Goal: Find specific page/section: Find specific page/section

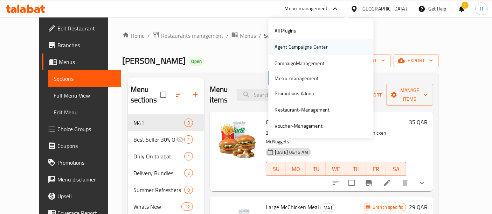
click at [311, 46] on div "Agent Campaigns Center" at bounding box center [301, 47] width 53 height 8
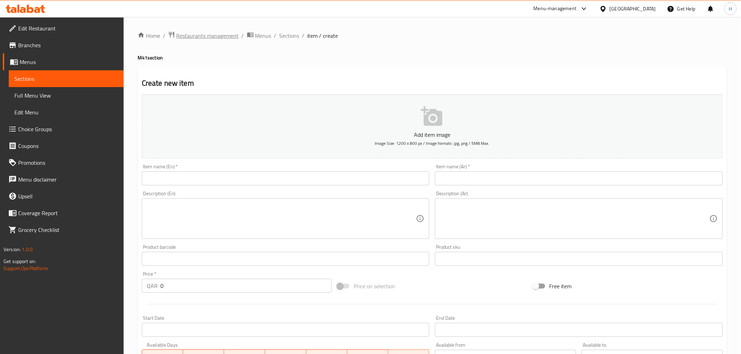
click at [229, 37] on span "Restaurants management" at bounding box center [208, 36] width 62 height 8
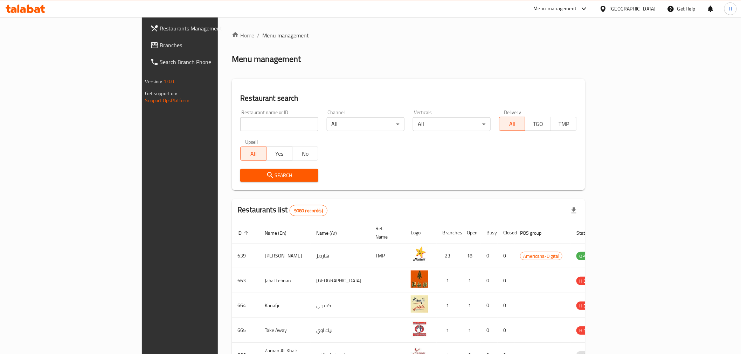
click at [577, 7] on div "Menu-management" at bounding box center [555, 9] width 43 height 8
drag, startPoint x: 264, startPoint y: 131, endPoint x: 263, endPoint y: 127, distance: 4.0
click at [264, 131] on input "search" at bounding box center [279, 124] width 78 height 14
type input "shake sha"
click button "Search" at bounding box center [279, 175] width 78 height 13
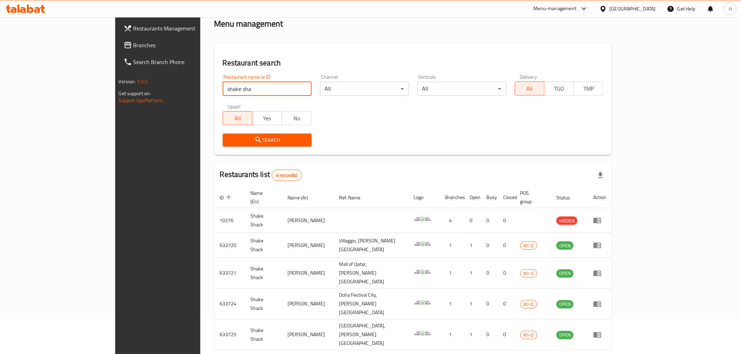
scroll to position [69, 0]
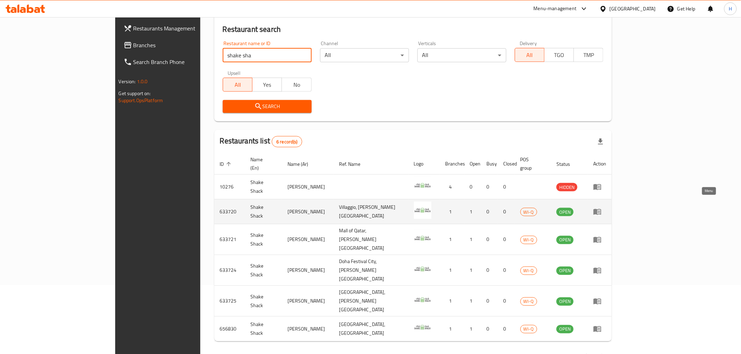
click at [606, 208] on link "enhanced table" at bounding box center [599, 212] width 13 height 8
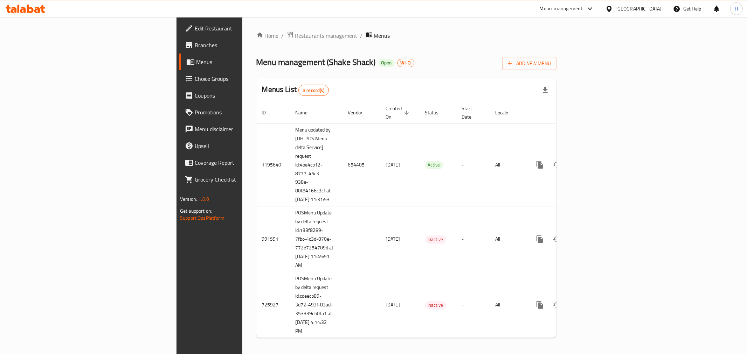
click at [195, 47] on span "Branches" at bounding box center [245, 45] width 101 height 8
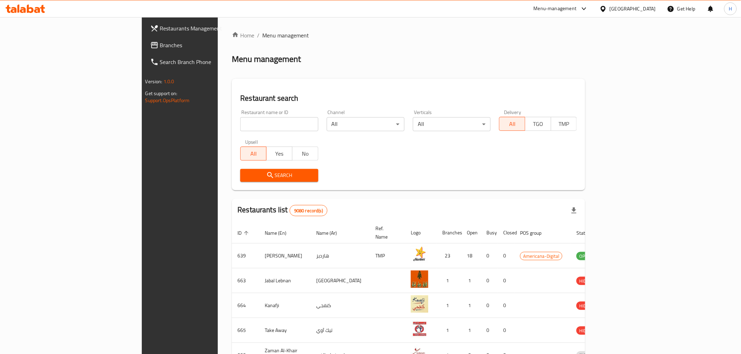
click at [577, 5] on div "Menu-management" at bounding box center [555, 9] width 43 height 8
click at [549, 47] on div "Agent Campaigns Center" at bounding box center [550, 47] width 53 height 8
